Goal: Information Seeking & Learning: Learn about a topic

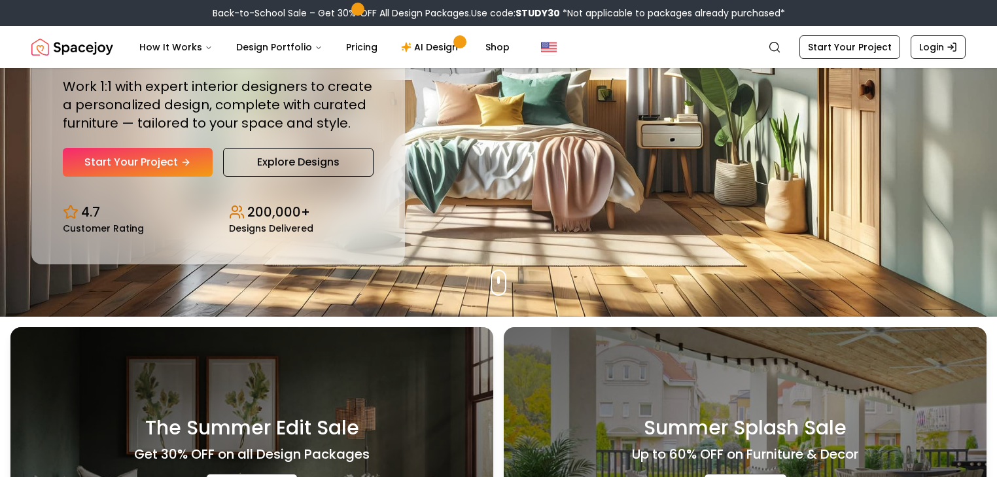
scroll to position [195, 0]
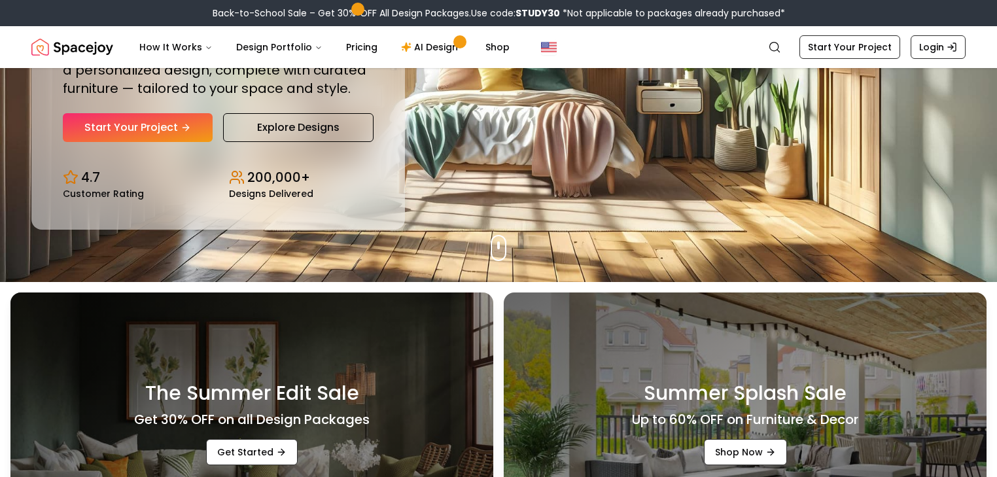
click at [726, 47] on nav "Spacejoy Search How It Works Design Portfolio Pricing AI Design Shop Search Sta…" at bounding box center [498, 47] width 934 height 42
click at [213, 142] on link "Start Your Project" at bounding box center [138, 127] width 150 height 29
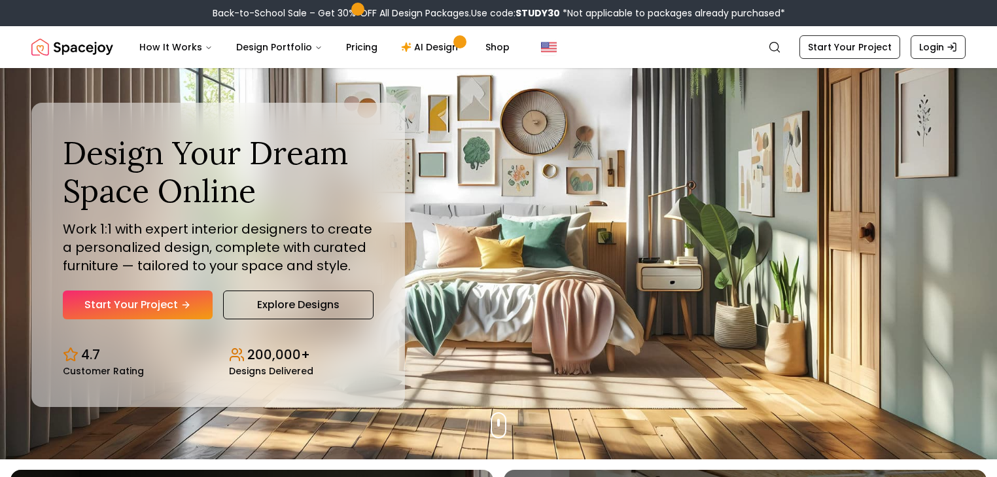
scroll to position [0, 0]
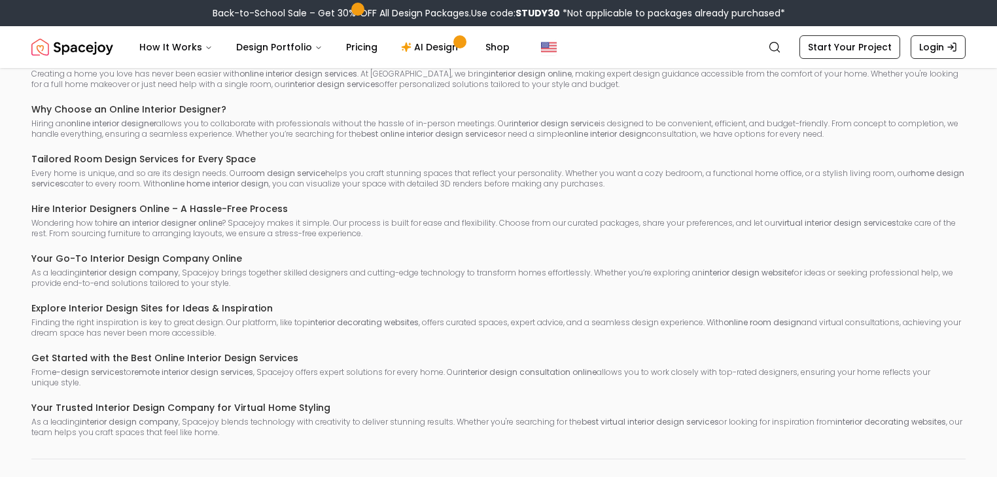
scroll to position [296, 0]
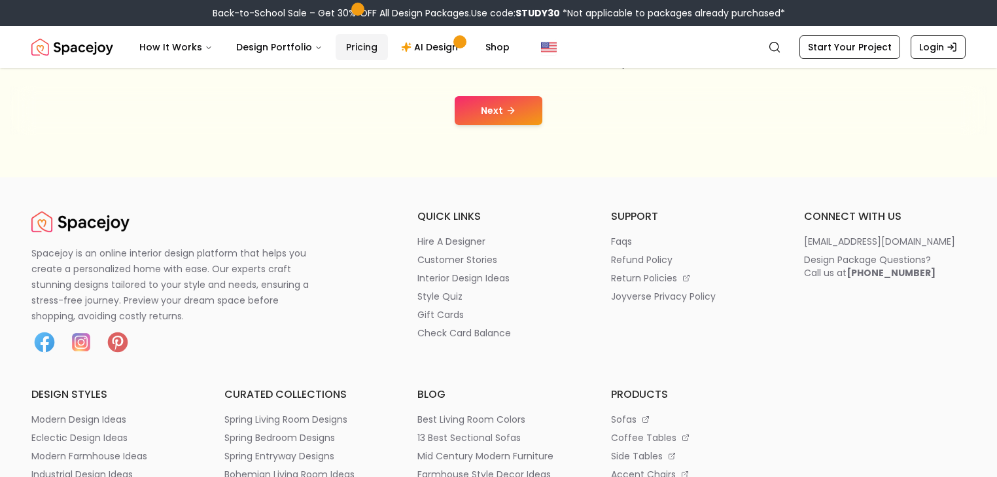
click at [388, 60] on link "Pricing" at bounding box center [362, 47] width 52 height 26
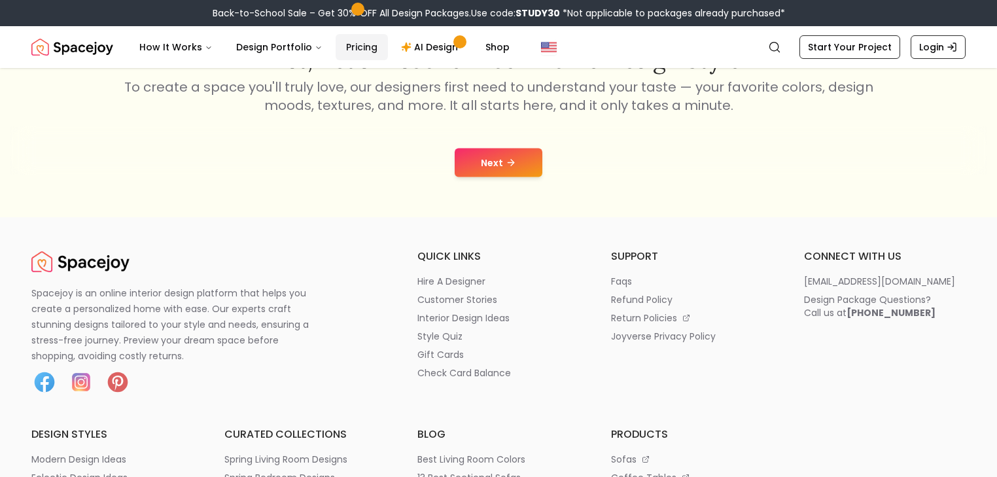
scroll to position [296, 0]
